Goal: Obtain resource: Download file/media

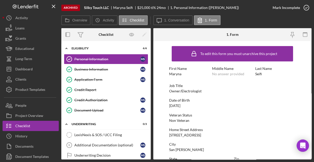
scroll to position [120, 0]
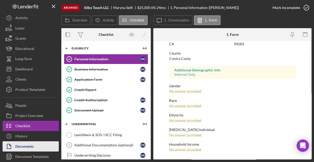
click at [34, 145] on button "Documents" at bounding box center [31, 146] width 56 height 10
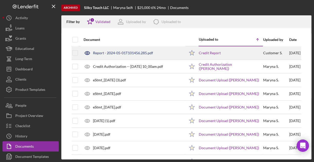
click at [126, 52] on div "Report - 2024-05-01T101456.285.pdf" at bounding box center [123, 53] width 60 height 4
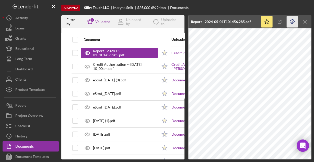
click at [293, 22] on icon "button" at bounding box center [292, 20] width 4 height 3
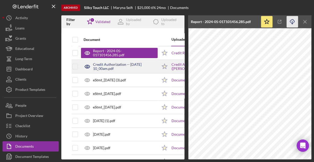
click at [131, 66] on div "Credit Authorization -- [DATE] 10_00am.pdf" at bounding box center [125, 66] width 65 height 8
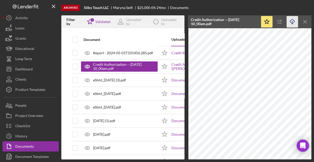
click at [290, 20] on icon "Icon/Download" at bounding box center [293, 22] width 12 height 12
click at [290, 23] on icon "Icon/Download" at bounding box center [293, 22] width 12 height 12
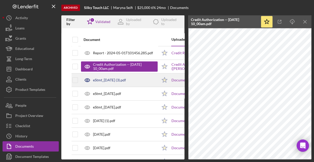
click at [117, 83] on div "eStmt_[DATE] (3).pdf" at bounding box center [119, 80] width 77 height 13
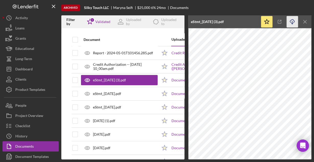
click at [291, 21] on icon "Icon/Download" at bounding box center [293, 22] width 12 height 12
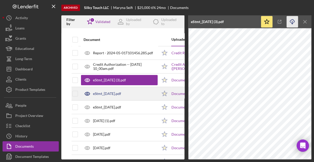
click at [121, 93] on div "eStmt_[DATE].pdf" at bounding box center [107, 94] width 28 height 4
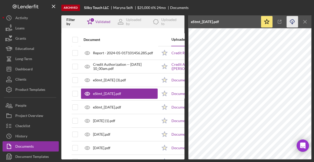
click at [291, 20] on icon "Icon/Download" at bounding box center [293, 22] width 12 height 12
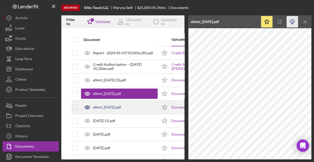
drag, startPoint x: 138, startPoint y: 109, endPoint x: 145, endPoint y: 106, distance: 7.8
click at [138, 109] on div "eStmt_[DATE].pdf" at bounding box center [119, 107] width 77 height 13
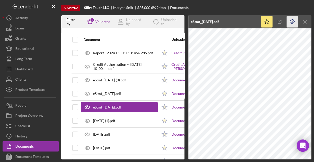
click at [293, 24] on polyline "button" at bounding box center [292, 23] width 2 height 1
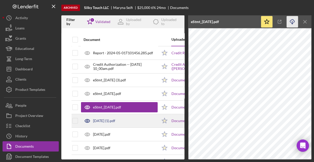
click at [140, 121] on div "[DATE] (1).pdf" at bounding box center [119, 120] width 77 height 13
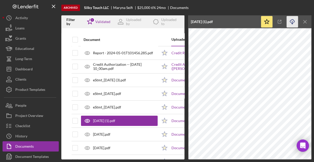
click at [292, 19] on icon "Icon/Download" at bounding box center [293, 22] width 12 height 12
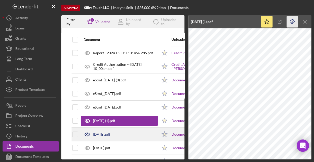
click at [119, 136] on div "[DATE].pdf" at bounding box center [119, 134] width 77 height 13
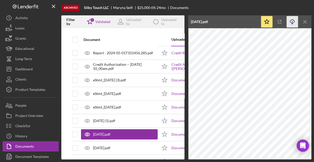
click at [292, 24] on line "button" at bounding box center [292, 22] width 0 height 3
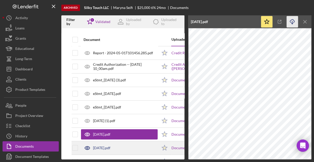
click at [151, 144] on div "[DATE].pdf" at bounding box center [119, 147] width 77 height 13
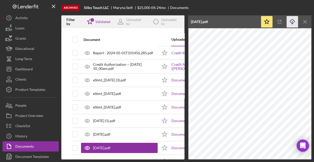
click at [294, 22] on icon "button" at bounding box center [292, 20] width 4 height 3
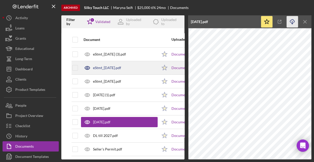
scroll to position [30, 0]
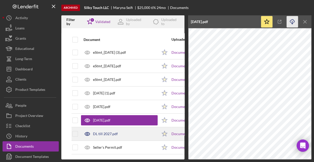
click at [138, 130] on div "DL till 2027.pdf" at bounding box center [119, 133] width 77 height 13
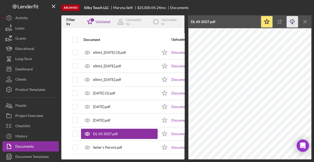
click at [294, 24] on icon "Icon/Download" at bounding box center [293, 22] width 12 height 12
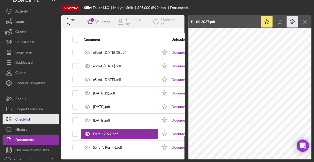
scroll to position [13, 0]
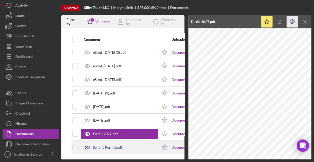
drag, startPoint x: 102, startPoint y: 144, endPoint x: 98, endPoint y: 142, distance: 4.3
click at [102, 145] on div "Seller's Permit.pdf" at bounding box center [107, 147] width 29 height 4
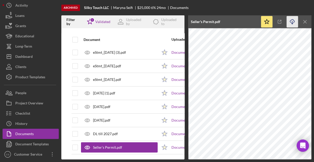
click at [292, 21] on icon "Icon/Download" at bounding box center [293, 22] width 12 height 12
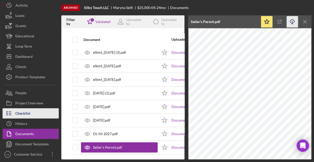
click at [31, 115] on button "Checklist" at bounding box center [31, 113] width 56 height 10
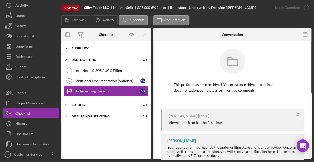
click at [84, 49] on div "Eligibility" at bounding box center [108, 48] width 73 height 3
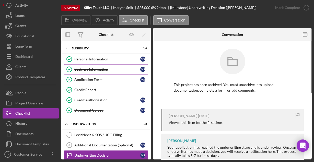
drag, startPoint x: 94, startPoint y: 55, endPoint x: 100, endPoint y: 65, distance: 12.4
click at [100, 65] on div "Icon/Expander Eligibility 6 / 6 Personal Information Personal Information M S B…" at bounding box center [105, 80] width 89 height 74
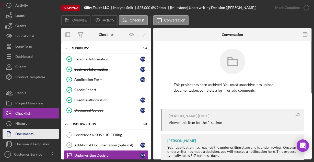
click at [36, 133] on button "Documents" at bounding box center [31, 134] width 56 height 10
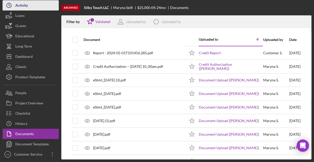
click at [20, 17] on div "Loans" at bounding box center [19, 16] width 9 height 12
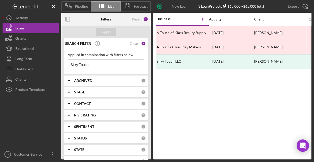
click at [92, 64] on input "Silky Touch" at bounding box center [106, 65] width 76 height 10
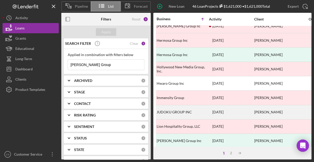
scroll to position [238, 0]
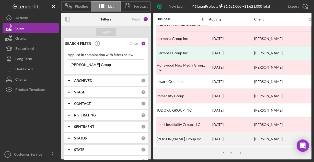
type input "[PERSON_NAME] Group"
click at [184, 133] on div "[PERSON_NAME] Group Inc" at bounding box center [182, 139] width 51 height 14
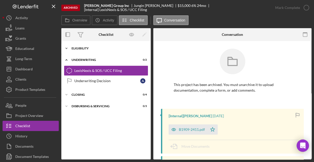
click at [80, 47] on div "Eligibility" at bounding box center [108, 48] width 73 height 3
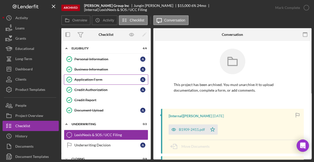
click at [88, 80] on div "Application Form" at bounding box center [107, 79] width 66 height 4
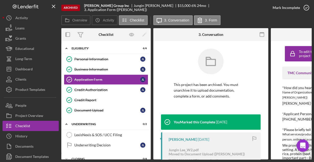
click at [259, 35] on icon "button" at bounding box center [262, 35] width 12 height 12
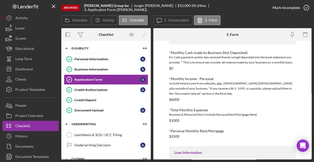
scroll to position [260, 0]
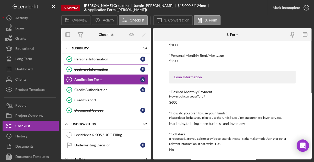
click at [104, 67] on div "Business Information" at bounding box center [107, 69] width 66 height 4
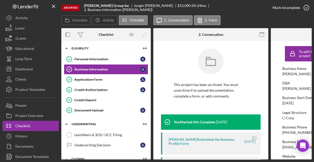
click at [262, 33] on icon "button" at bounding box center [262, 35] width 12 height 12
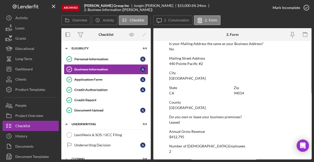
scroll to position [326, 0]
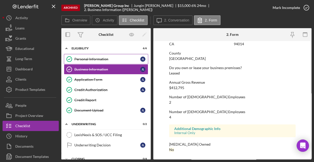
click at [111, 56] on link "Personal Information Personal Information [PERSON_NAME]" at bounding box center [106, 59] width 84 height 10
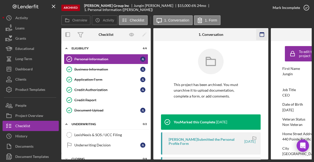
click at [260, 33] on g "button" at bounding box center [262, 34] width 4 height 4
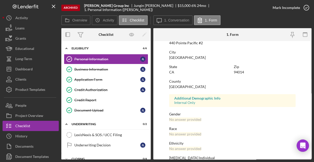
scroll to position [120, 0]
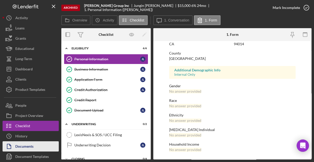
click at [36, 146] on button "Documents" at bounding box center [31, 146] width 56 height 10
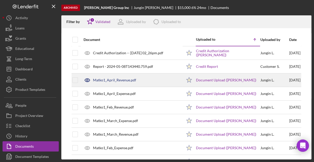
click at [122, 80] on div "Matko1_April_Revenue.pdf" at bounding box center [114, 80] width 43 height 4
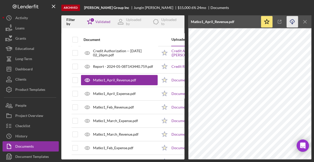
click at [291, 22] on icon "button" at bounding box center [292, 20] width 4 height 3
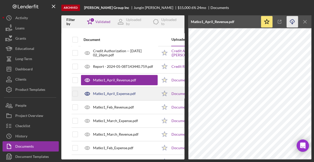
drag, startPoint x: 124, startPoint y: 92, endPoint x: 132, endPoint y: 91, distance: 8.5
click at [124, 92] on div "Matko1_April_Expense.pdf" at bounding box center [114, 94] width 43 height 4
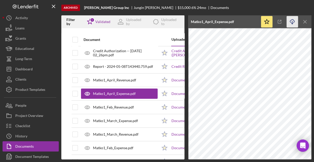
click at [293, 21] on icon "Icon/Download" at bounding box center [293, 22] width 12 height 12
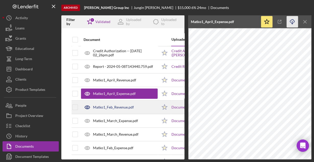
click at [129, 105] on div "Matko1_Feb_Revenue.pdf" at bounding box center [113, 107] width 41 height 4
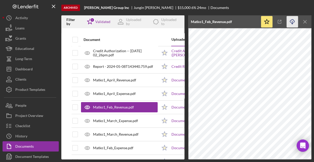
click at [293, 22] on icon "Icon/Download" at bounding box center [293, 22] width 12 height 12
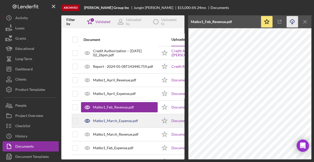
click at [124, 118] on div "Matko1_March_Expense.pdf" at bounding box center [119, 120] width 77 height 13
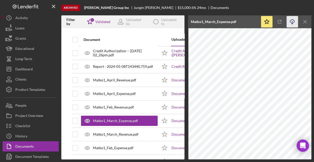
click at [291, 23] on icon "Icon/Download" at bounding box center [293, 22] width 12 height 12
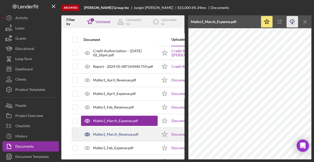
click at [102, 133] on div "Matko1_March_Revenue.pdf" at bounding box center [116, 134] width 46 height 4
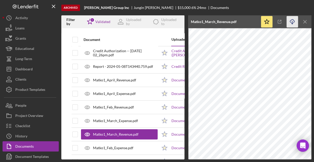
click at [291, 23] on icon "Icon/Download" at bounding box center [293, 22] width 12 height 12
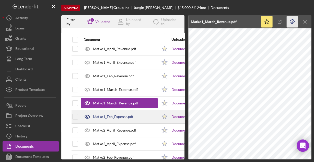
scroll to position [41, 0]
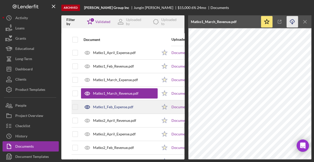
click at [120, 108] on div "Matko1_Feb_Expense.pdf" at bounding box center [119, 106] width 77 height 13
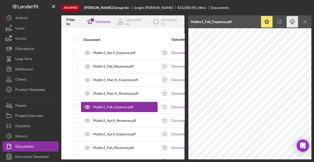
drag, startPoint x: 293, startPoint y: 23, endPoint x: 290, endPoint y: 24, distance: 3.2
click at [292, 23] on icon "Icon/Download" at bounding box center [293, 22] width 12 height 12
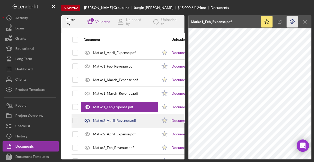
click at [122, 119] on div "Matko2_April_Revenue.pdf" at bounding box center [114, 120] width 43 height 4
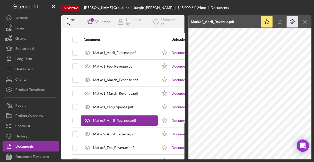
click at [290, 22] on icon "Icon/Download" at bounding box center [293, 22] width 12 height 12
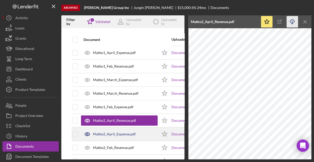
click at [107, 134] on div "Matko2_April_Expense.pdf" at bounding box center [114, 134] width 43 height 4
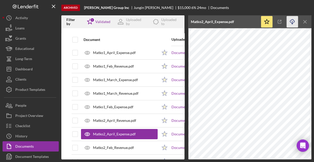
click at [292, 21] on line "button" at bounding box center [292, 22] width 0 height 3
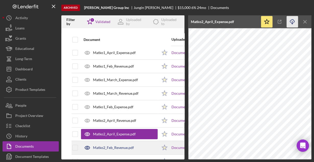
click at [135, 145] on div "Matko2_Feb_Revenue.pdf" at bounding box center [119, 147] width 77 height 13
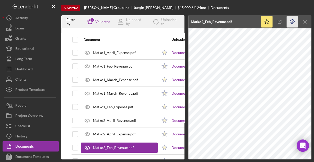
click at [291, 21] on icon "Icon/Download" at bounding box center [293, 22] width 12 height 12
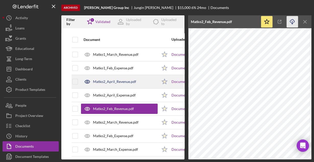
scroll to position [82, 0]
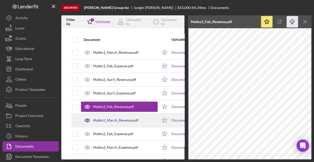
click at [116, 119] on div "Matko2_March_Revenue.pdf" at bounding box center [116, 120] width 46 height 4
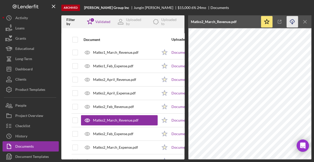
click at [291, 20] on icon "Icon/Download" at bounding box center [293, 22] width 12 height 12
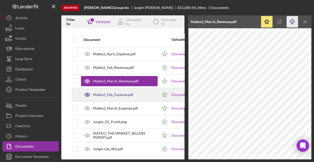
scroll to position [123, 0]
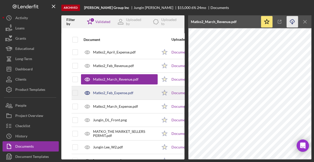
click at [124, 94] on div "Matko2_Feb_Expense.pdf" at bounding box center [119, 92] width 77 height 13
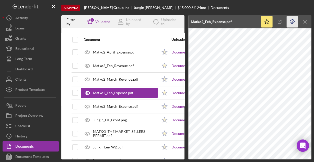
click at [292, 22] on line "button" at bounding box center [292, 22] width 0 height 3
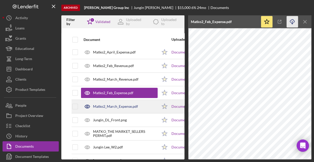
click at [117, 107] on div "Matko2_March_Expense.pdf" at bounding box center [119, 106] width 77 height 13
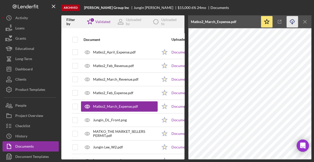
click at [293, 23] on icon "Icon/Download" at bounding box center [293, 22] width 12 height 12
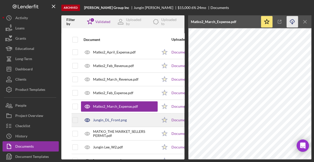
click at [133, 117] on div "Jungin_DL_Front.png" at bounding box center [119, 120] width 77 height 13
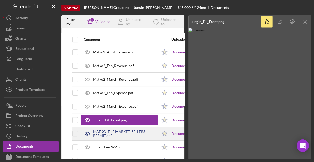
click at [112, 130] on div "MATKO_THE MARKET_SELLERS PERMIT.pdf" at bounding box center [125, 133] width 65 height 8
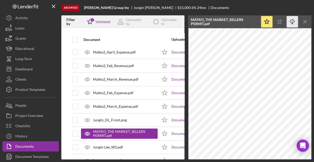
click at [292, 21] on icon "Icon/Download" at bounding box center [293, 22] width 12 height 12
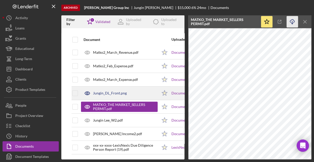
scroll to position [151, 0]
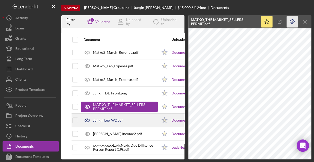
click at [123, 119] on div "Jungin Lee_W2.pdf" at bounding box center [119, 120] width 77 height 13
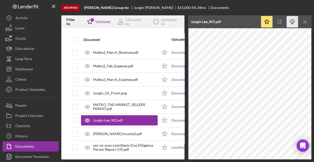
click at [292, 23] on line "button" at bounding box center [292, 22] width 0 height 3
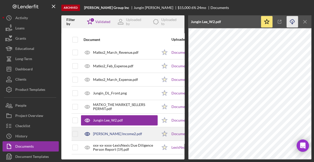
click at [127, 132] on div "[PERSON_NAME] Income2.pdf" at bounding box center [117, 134] width 49 height 4
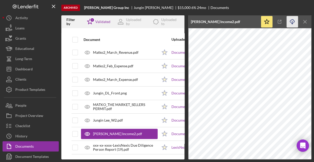
drag, startPoint x: 293, startPoint y: 20, endPoint x: 286, endPoint y: 23, distance: 7.7
click at [293, 20] on icon "Icon/Download" at bounding box center [293, 22] width 12 height 12
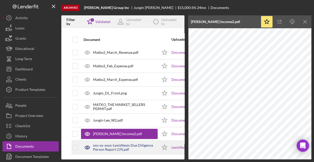
click at [116, 143] on div "xxx-xx-xxxx-LexisNexis Due Diligence Person Report (19).pdf" at bounding box center [125, 147] width 65 height 8
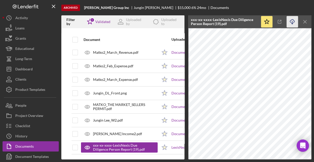
click at [291, 21] on icon "Icon/Download" at bounding box center [293, 22] width 12 height 12
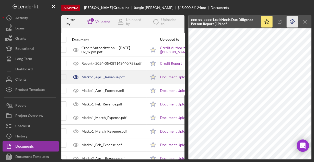
scroll to position [0, 12]
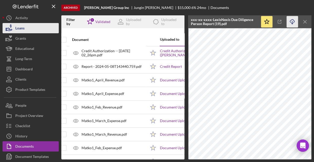
click at [24, 31] on div "Loans" at bounding box center [19, 29] width 9 height 12
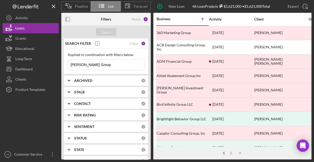
click at [87, 65] on input "[PERSON_NAME] Group" at bounding box center [106, 65] width 76 height 10
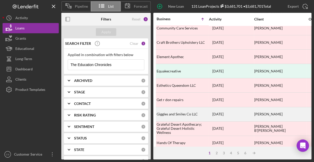
scroll to position [238, 0]
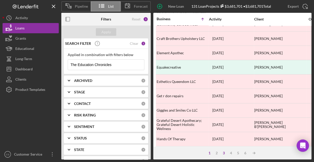
type input "The Education Chronicles"
click at [226, 154] on div "3" at bounding box center [223, 153] width 7 height 4
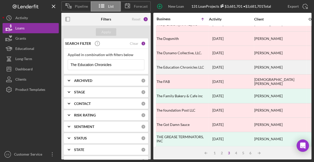
click at [190, 63] on div "The Education Chronicles LLC" at bounding box center [182, 67] width 51 height 14
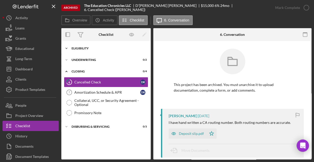
click at [84, 51] on div "Icon/Expander Eligibility 6 / 6" at bounding box center [105, 48] width 89 height 10
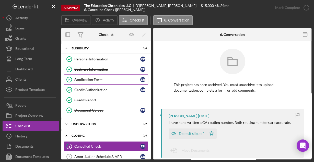
click at [85, 78] on div "Application Form" at bounding box center [107, 79] width 66 height 4
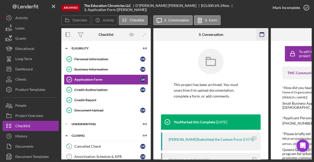
click at [259, 34] on icon "button" at bounding box center [262, 35] width 12 height 12
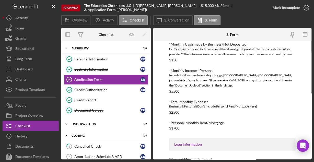
scroll to position [264, 0]
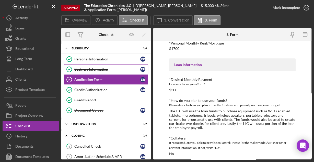
click at [96, 69] on div "Business Information" at bounding box center [107, 69] width 66 height 4
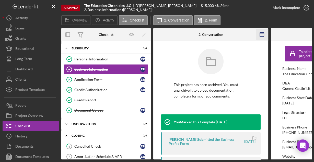
click at [261, 35] on icon "button" at bounding box center [262, 35] width 12 height 12
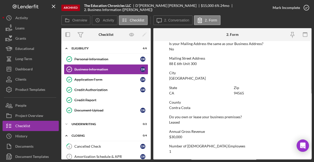
scroll to position [326, 0]
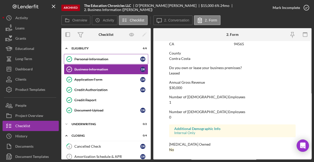
click at [100, 58] on div "Personal Information" at bounding box center [107, 59] width 66 height 4
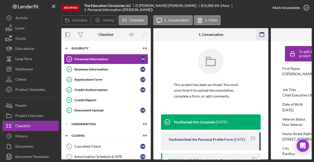
click at [262, 35] on icon "button" at bounding box center [262, 35] width 12 height 12
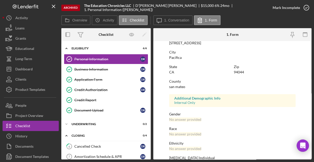
scroll to position [120, 0]
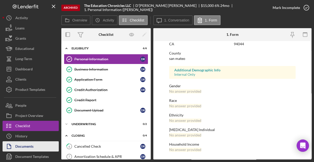
click at [27, 148] on div "Documents" at bounding box center [24, 147] width 18 height 12
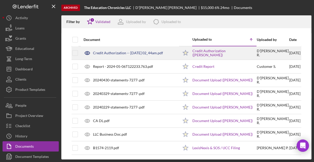
click at [126, 55] on div "Credit Authorization -- [DATE] 02_44am.pdf" at bounding box center [130, 53] width 98 height 13
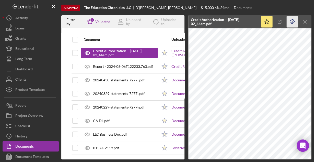
click at [293, 20] on icon "Icon/Download" at bounding box center [293, 22] width 12 height 12
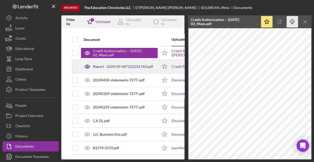
click at [138, 65] on div "Report - 2024-05-06T122233.763.pdf" at bounding box center [123, 66] width 60 height 4
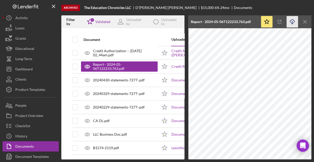
click at [291, 22] on icon "button" at bounding box center [292, 20] width 4 height 3
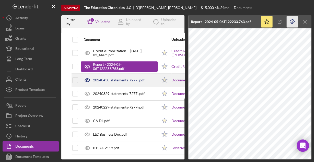
click at [116, 78] on div "20240430-statements-7277-.pdf" at bounding box center [119, 80] width 52 height 4
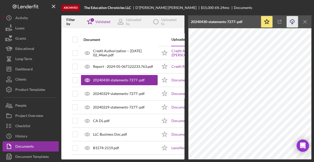
click at [294, 19] on icon "Icon/Download" at bounding box center [293, 22] width 12 height 12
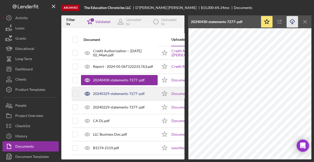
drag, startPoint x: 119, startPoint y: 95, endPoint x: 121, endPoint y: 93, distance: 2.9
click at [119, 95] on div "20240329-statements-7277-.pdf" at bounding box center [119, 94] width 52 height 4
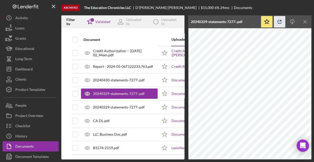
drag, startPoint x: 292, startPoint y: 23, endPoint x: 281, endPoint y: 25, distance: 10.4
click at [292, 22] on icon "Icon/Download" at bounding box center [293, 22] width 12 height 12
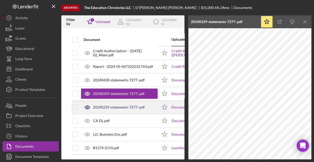
click at [127, 106] on div "20240229-statements-7277-.pdf" at bounding box center [119, 107] width 52 height 4
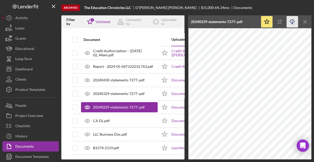
click at [290, 23] on icon "Icon/Download" at bounding box center [293, 22] width 12 height 12
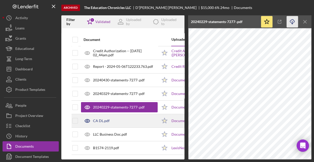
click at [113, 120] on div "CA DL.pdf" at bounding box center [119, 120] width 77 height 13
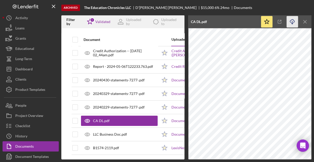
click at [293, 21] on icon "Icon/Download" at bounding box center [293, 22] width 12 height 12
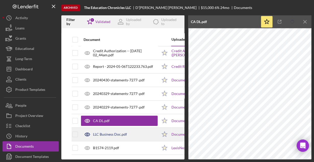
click at [129, 132] on div "LLC Business Doc.pdf" at bounding box center [119, 134] width 77 height 13
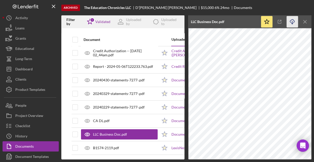
click at [292, 21] on line "button" at bounding box center [292, 22] width 0 height 3
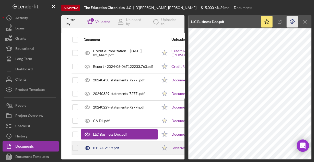
click at [100, 146] on div "B1574-2119.pdf" at bounding box center [106, 148] width 26 height 4
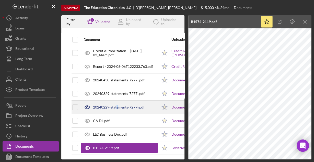
click at [118, 101] on div "20240229-statements-7277-.pdf" at bounding box center [119, 107] width 77 height 13
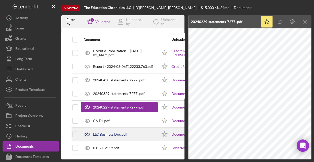
click at [106, 132] on div "LLC Business Doc.pdf" at bounding box center [110, 134] width 34 height 4
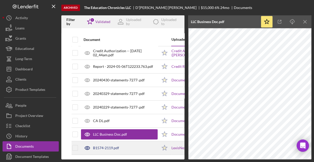
click at [104, 146] on div "B1574-2119.pdf" at bounding box center [106, 148] width 26 height 4
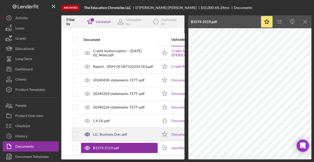
click at [103, 137] on div "LLC Business Doc.pdf" at bounding box center [119, 134] width 77 height 13
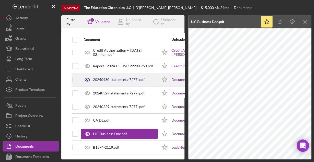
scroll to position [3, 0]
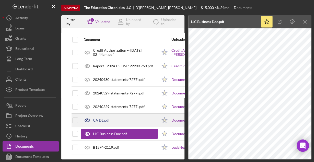
click at [98, 120] on div "CA DL.pdf" at bounding box center [119, 120] width 77 height 13
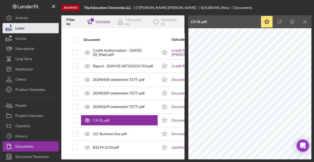
click at [25, 25] on button "Loans" at bounding box center [31, 28] width 56 height 10
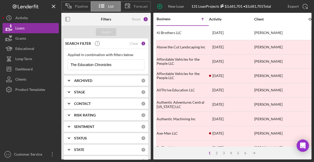
click at [123, 66] on input "The Education Chronicles" at bounding box center [106, 65] width 76 height 10
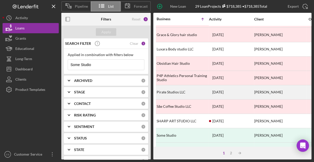
scroll to position [164, 0]
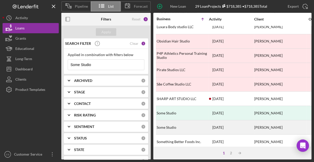
type input "Some Studio"
click at [174, 125] on div "Some Studio" at bounding box center [182, 127] width 51 height 14
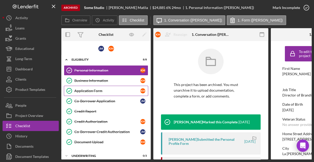
click at [92, 89] on div "Application Form" at bounding box center [107, 91] width 66 height 4
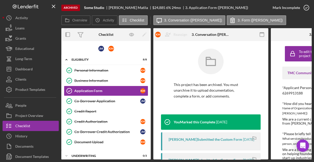
click at [259, 32] on icon "button" at bounding box center [262, 35] width 12 height 12
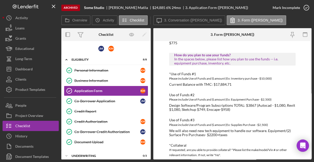
scroll to position [288, 0]
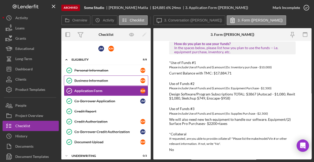
click at [105, 80] on div "Business Information" at bounding box center [107, 80] width 66 height 4
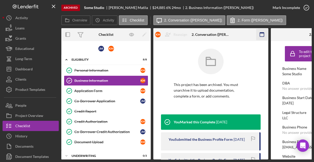
click at [264, 36] on icon "button" at bounding box center [262, 35] width 12 height 12
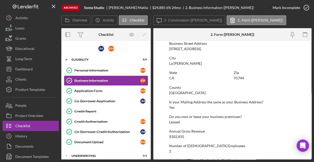
scroll to position [325, 0]
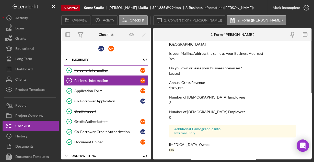
click at [95, 72] on div "Personal Information" at bounding box center [107, 70] width 66 height 4
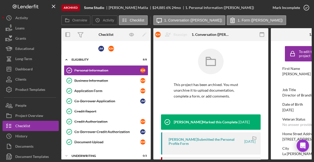
click at [264, 33] on rect "button" at bounding box center [262, 32] width 4 height 1
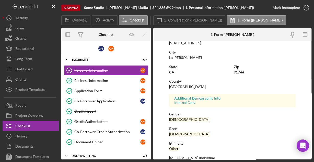
scroll to position [120, 0]
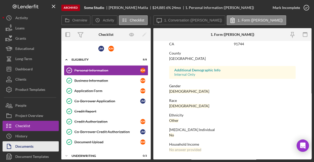
click at [33, 146] on div "Documents" at bounding box center [24, 147] width 18 height 12
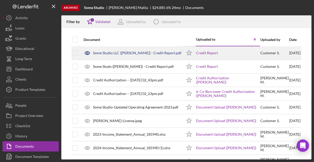
click at [112, 55] on div "Some Studio LLC ([PERSON_NAME]) - Credit Report.pdf" at bounding box center [131, 53] width 101 height 13
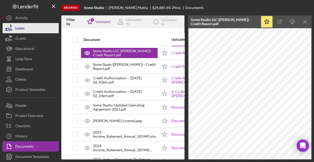
click at [23, 31] on div "Loans" at bounding box center [19, 29] width 9 height 12
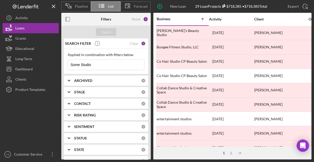
click at [98, 65] on input "Some Studio" at bounding box center [106, 65] width 76 height 10
click at [98, 64] on input "Some Studio" at bounding box center [106, 65] width 76 height 10
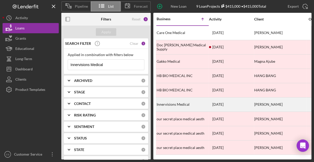
type input "Innervisions Medical"
click at [182, 103] on div "Innervisions Medical" at bounding box center [182, 105] width 51 height 14
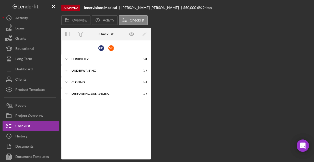
scroll to position [9, 0]
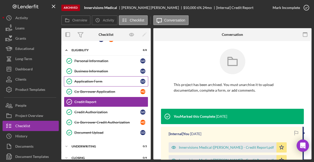
click at [82, 81] on div "Application Form" at bounding box center [107, 81] width 66 height 4
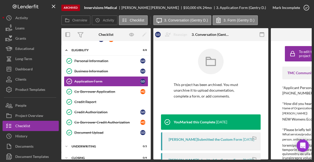
click at [264, 33] on rect "button" at bounding box center [262, 32] width 4 height 1
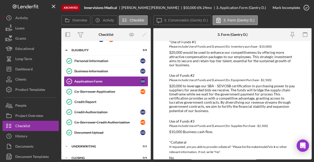
scroll to position [374, 0]
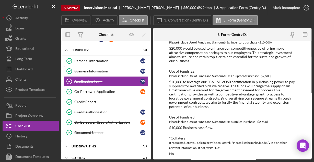
click at [107, 69] on div "Business Information" at bounding box center [107, 71] width 66 height 4
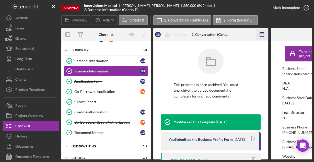
click at [264, 34] on icon "button" at bounding box center [262, 35] width 12 height 12
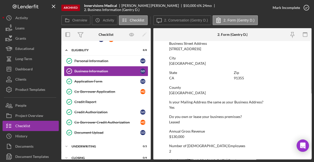
scroll to position [325, 0]
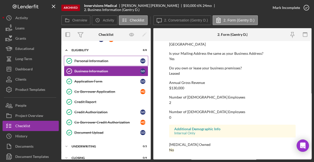
click at [98, 59] on div "Personal Information" at bounding box center [107, 61] width 66 height 4
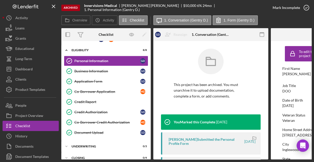
click at [259, 32] on icon "button" at bounding box center [262, 35] width 12 height 12
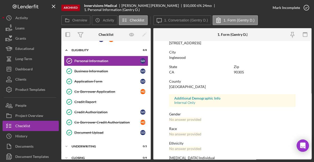
scroll to position [120, 0]
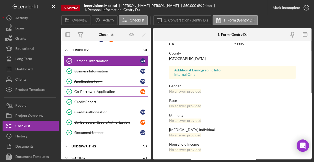
click at [88, 91] on div "Co-Borrower Application" at bounding box center [107, 91] width 66 height 4
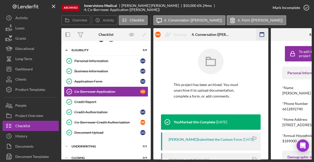
click at [260, 34] on rect "button" at bounding box center [262, 34] width 4 height 4
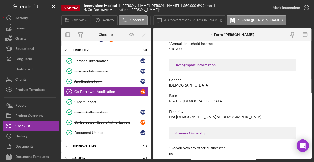
scroll to position [96, 0]
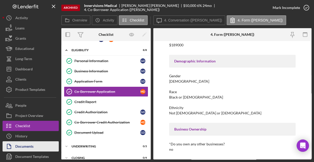
click at [25, 146] on div "Documents" at bounding box center [24, 147] width 18 height 12
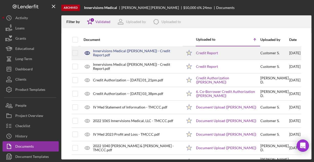
click at [112, 54] on div "Innervisions Medical ([PERSON_NAME]) - Credit Report.pdf" at bounding box center [137, 53] width 89 height 8
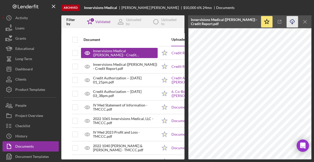
click at [291, 20] on icon "Icon/Download" at bounding box center [293, 22] width 12 height 12
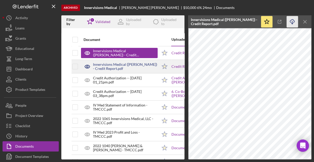
click at [111, 64] on div "Innervisions Medical ([PERSON_NAME]) - Credit Report.pdf" at bounding box center [125, 66] width 65 height 8
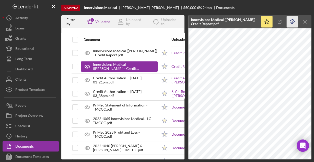
click at [292, 21] on icon "Icon/Download" at bounding box center [293, 22] width 12 height 12
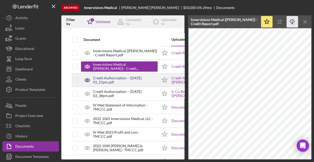
click at [109, 77] on div "Credit Authorization -- [DATE] 01_21pm.pdf" at bounding box center [125, 80] width 65 height 8
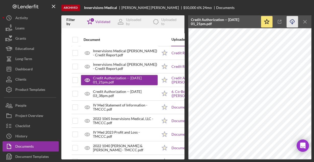
click at [292, 23] on icon "Icon/Download" at bounding box center [293, 22] width 12 height 12
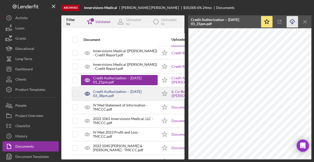
click at [109, 93] on div "Credit Authorization -- [DATE] 03_38pm.pdf" at bounding box center [125, 93] width 65 height 8
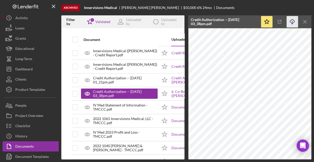
click at [290, 21] on icon "button" at bounding box center [292, 20] width 4 height 3
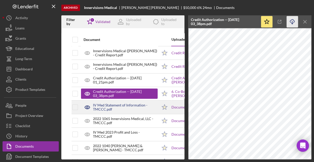
click at [135, 107] on div "IV Med Statement of Information - TMCCC.pdf" at bounding box center [125, 107] width 65 height 8
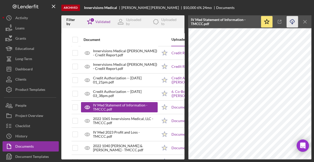
click at [292, 21] on icon "Icon/Download" at bounding box center [293, 22] width 12 height 12
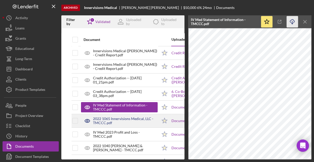
click at [123, 124] on div "2022 1065 Innervisions Medical, LLC - TMCCC.pdf" at bounding box center [125, 121] width 65 height 8
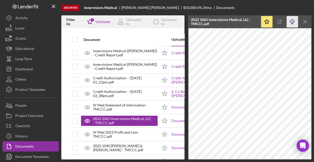
click at [295, 24] on icon "Icon/Download" at bounding box center [293, 22] width 12 height 12
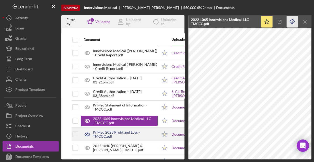
click at [131, 133] on div "IV Med 2023 Profit and Loss - TMCCC.pdf" at bounding box center [125, 134] width 65 height 8
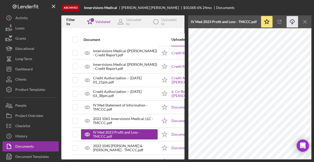
click at [290, 21] on icon "Icon/Download" at bounding box center [293, 22] width 12 height 12
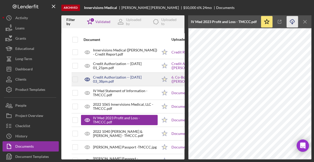
scroll to position [41, 0]
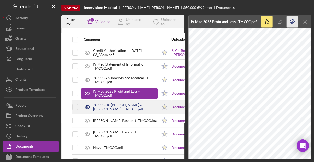
click at [127, 108] on div "2022 1040 [PERSON_NAME] & [PERSON_NAME] - TMCCC.pdf" at bounding box center [125, 107] width 65 height 8
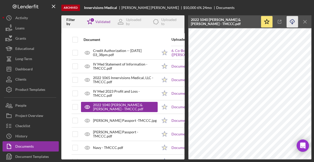
click at [293, 21] on icon "Icon/Download" at bounding box center [293, 22] width 12 height 12
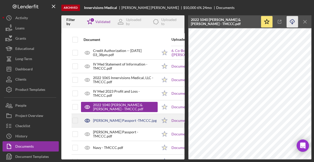
click at [112, 120] on div "[PERSON_NAME] Passport -TMCCC.jpg" at bounding box center [125, 120] width 64 height 4
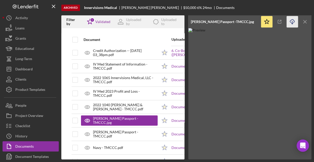
click at [294, 21] on icon "Icon/Download" at bounding box center [293, 22] width 12 height 12
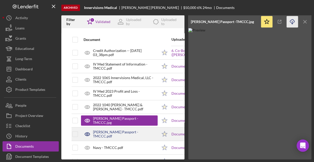
click at [116, 133] on div "[PERSON_NAME] Passport - TMCCC.pdf" at bounding box center [125, 134] width 65 height 8
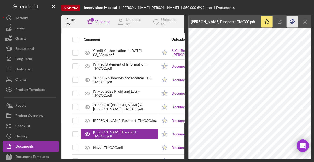
click at [292, 22] on icon "Icon/Download" at bounding box center [293, 22] width 12 height 12
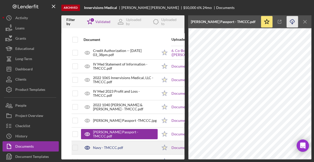
click at [120, 145] on div "Navy - TMCCC.pdf" at bounding box center [108, 147] width 30 height 4
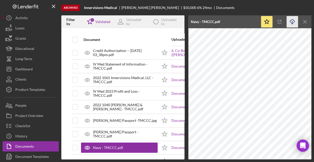
click at [292, 22] on icon "Icon/Download" at bounding box center [293, 22] width 12 height 12
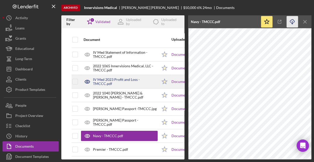
scroll to position [70, 0]
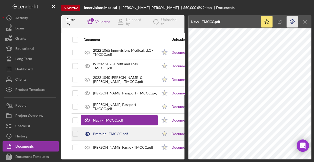
click at [132, 130] on div "Premier - TMCCC.pdf" at bounding box center [119, 133] width 77 height 13
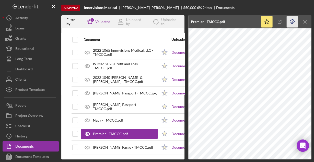
click at [290, 22] on icon "Icon/Download" at bounding box center [293, 22] width 12 height 12
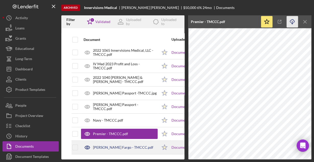
click at [132, 145] on div "[PERSON_NAME] Fargo - TMCCC.pdf" at bounding box center [123, 147] width 60 height 4
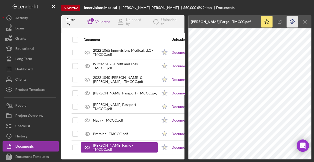
click at [293, 21] on icon "Icon/Download" at bounding box center [293, 22] width 12 height 12
